Goal: Navigation & Orientation: Find specific page/section

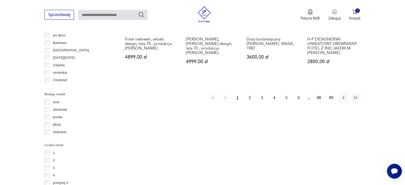
scroll to position [580, 0]
click at [342, 95] on icon "button" at bounding box center [343, 97] width 5 height 5
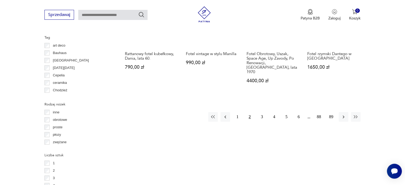
scroll to position [570, 0]
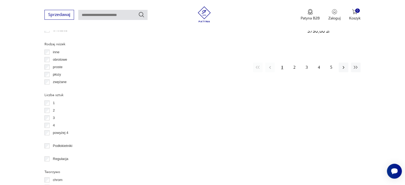
scroll to position [631, 0]
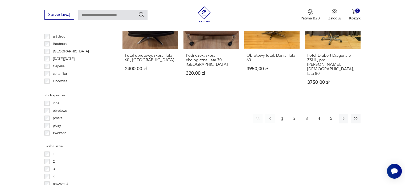
scroll to position [613, 0]
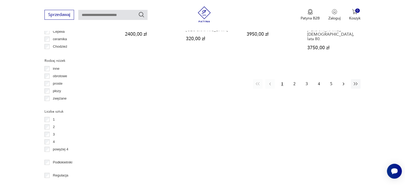
click at [344, 83] on icon "button" at bounding box center [344, 84] width 2 height 3
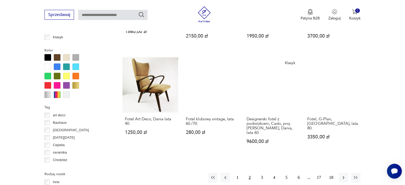
scroll to position [500, 0]
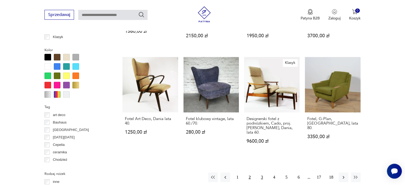
click at [260, 173] on button "3" at bounding box center [262, 178] width 10 height 10
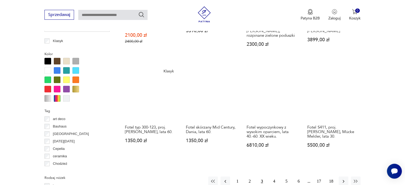
scroll to position [496, 0]
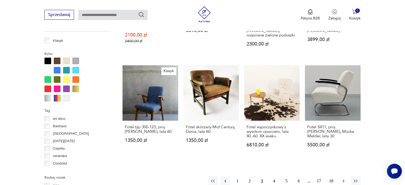
click at [343, 179] on icon "button" at bounding box center [343, 181] width 5 height 5
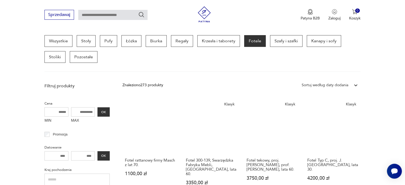
scroll to position [282, 0]
